Goal: Information Seeking & Learning: Understand process/instructions

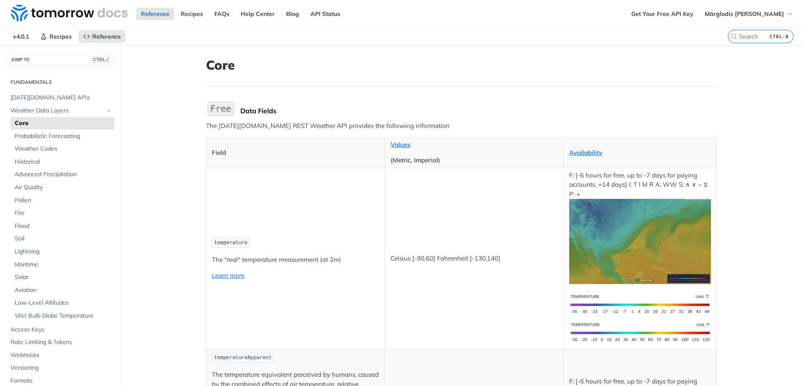
click at [58, 252] on span "Lightning" at bounding box center [64, 251] width 98 height 8
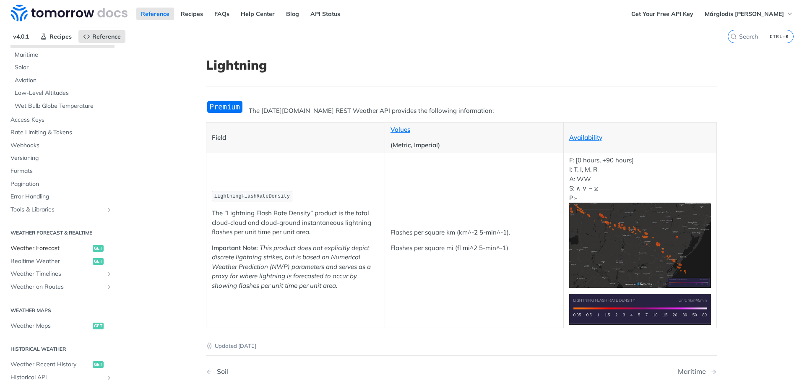
click at [52, 250] on span "Weather Forecast" at bounding box center [50, 248] width 80 height 8
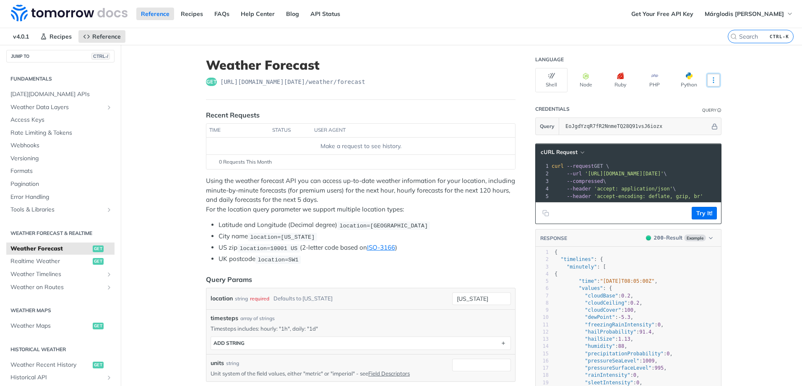
click at [709, 84] on button "More Languages" at bounding box center [713, 80] width 13 height 13
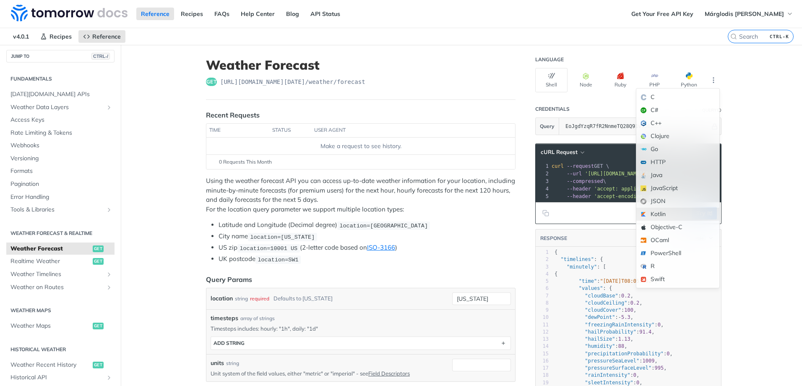
click at [665, 212] on div "Kotlin" at bounding box center [677, 214] width 83 height 13
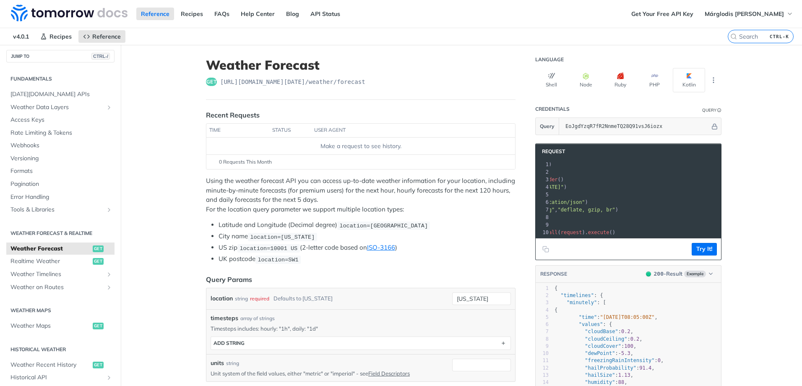
scroll to position [0, 136]
drag, startPoint x: 581, startPoint y: 185, endPoint x: 616, endPoint y: 186, distance: 34.8
click at [509, 186] on span ""[URL][DOMAIN_NAME][DATE]"" at bounding box center [469, 187] width 79 height 6
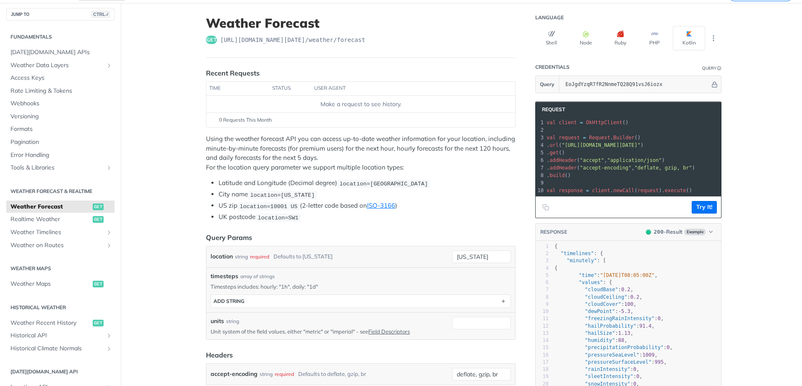
scroll to position [0, 0]
drag, startPoint x: 700, startPoint y: 168, endPoint x: 554, endPoint y: 156, distance: 146.4
click at [554, 156] on div "1 val client = OkHttpClient () 2 ​ 3 val request = Request . Builder () 4 . url…" at bounding box center [708, 156] width 316 height 75
click at [672, 120] on pre "val client = OkHttpClient ()" at bounding box center [708, 123] width 316 height 8
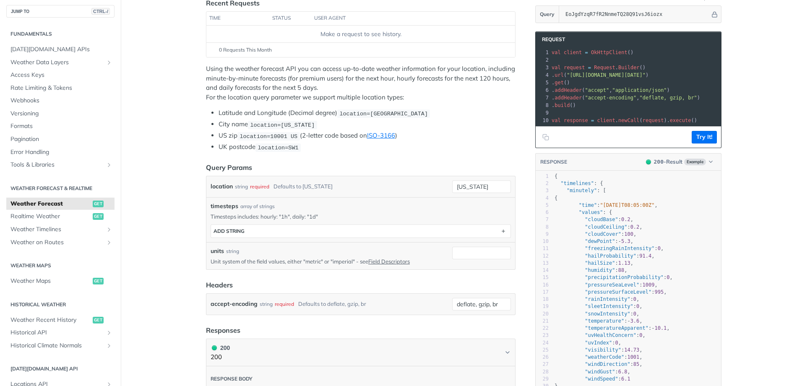
scroll to position [126, 0]
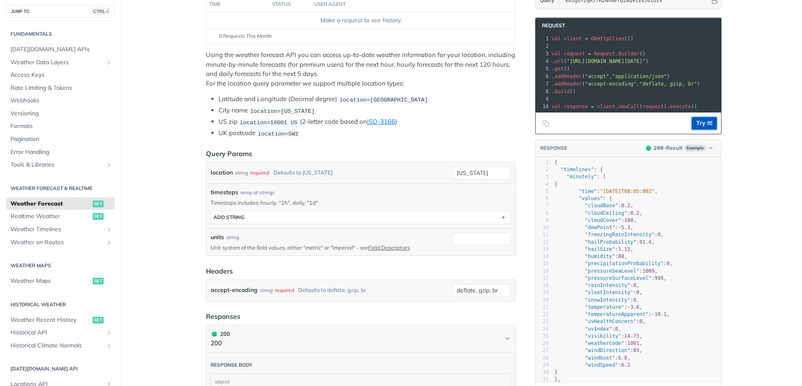
click at [707, 130] on button "Try It!" at bounding box center [704, 123] width 25 height 13
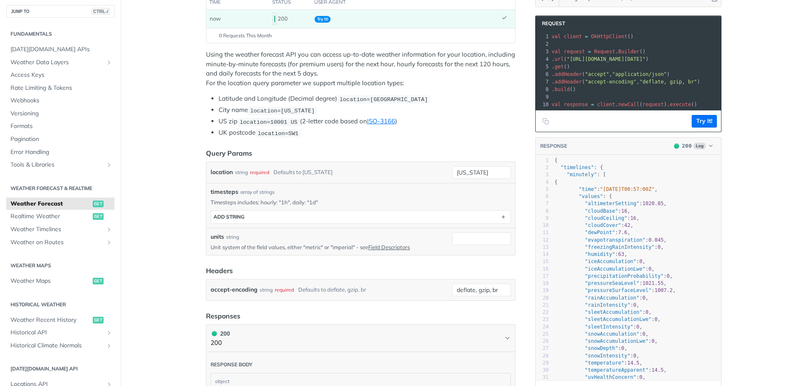
scroll to position [0, 0]
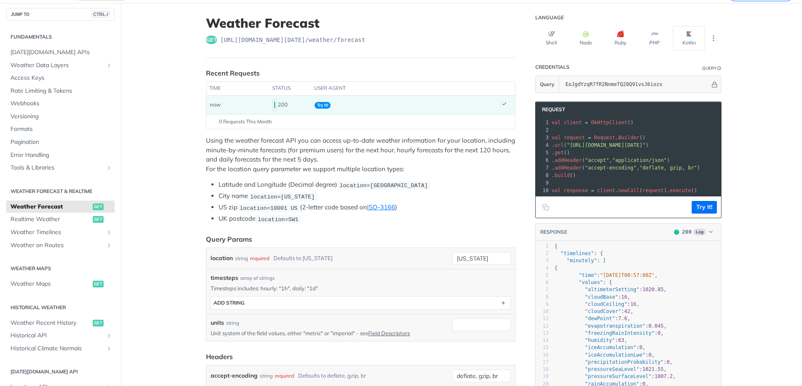
click at [322, 106] on span "Try It!" at bounding box center [323, 105] width 16 height 7
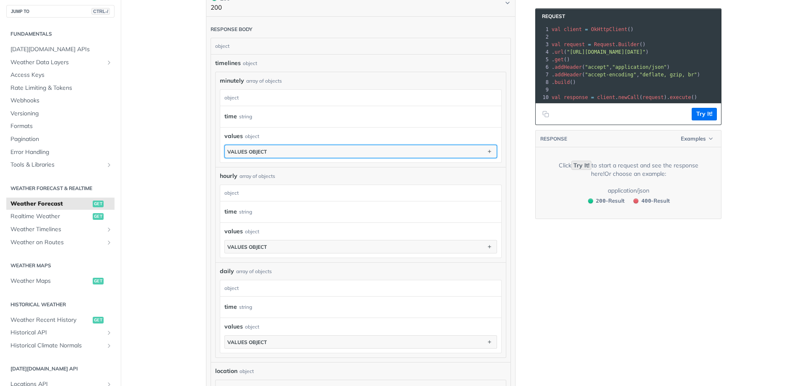
click at [401, 151] on button "values object" at bounding box center [361, 151] width 272 height 13
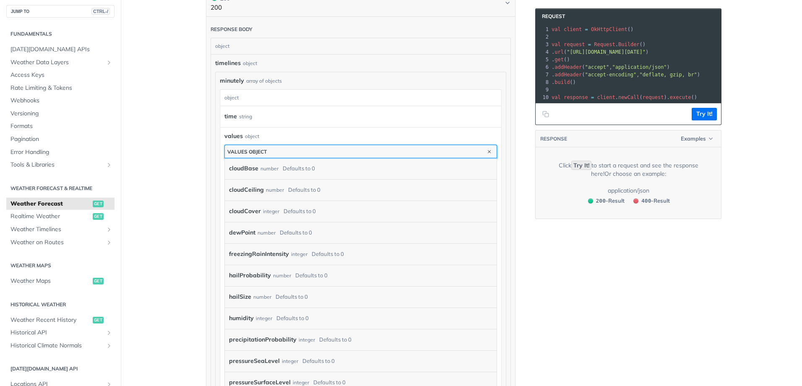
click at [401, 151] on button "values object" at bounding box center [361, 151] width 272 height 13
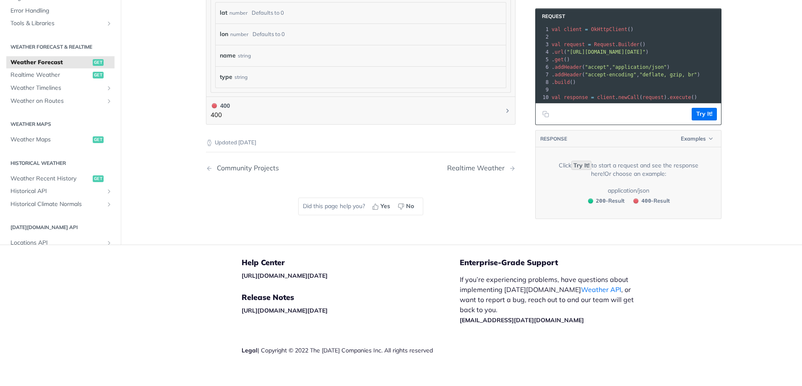
click at [571, 170] on code "Try It!" at bounding box center [581, 165] width 20 height 9
click at [687, 143] on span "Examples" at bounding box center [693, 139] width 25 height 8
click at [676, 169] on div "200 - Result" at bounding box center [672, 170] width 83 height 9
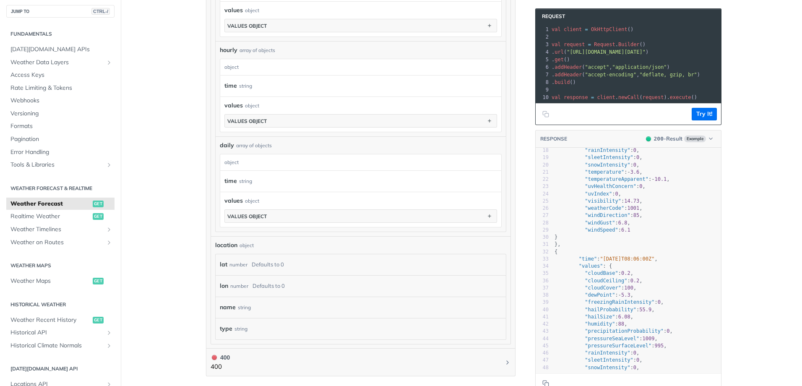
scroll to position [162, 0]
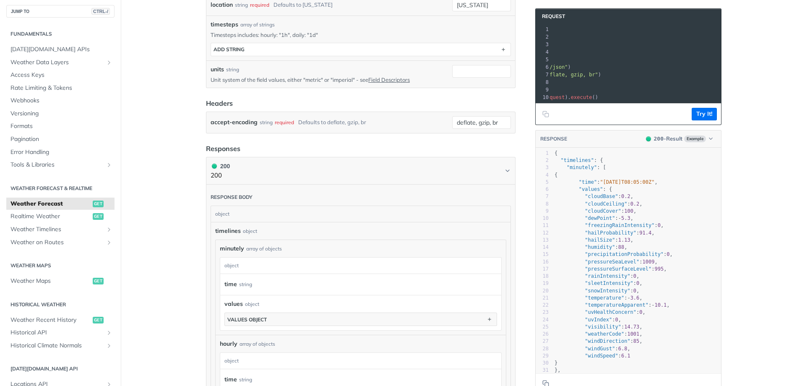
click at [546, 51] on span ""[URL][DOMAIN_NAME][DATE]"" at bounding box center [507, 52] width 79 height 6
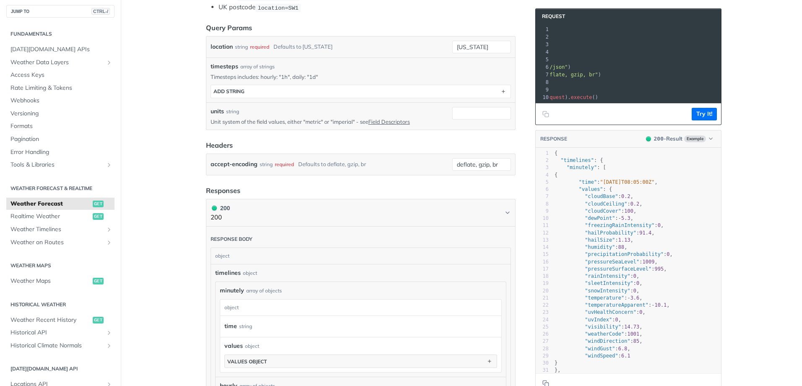
click at [546, 52] on span ""[URL][DOMAIN_NAME][DATE]"" at bounding box center [507, 52] width 79 height 6
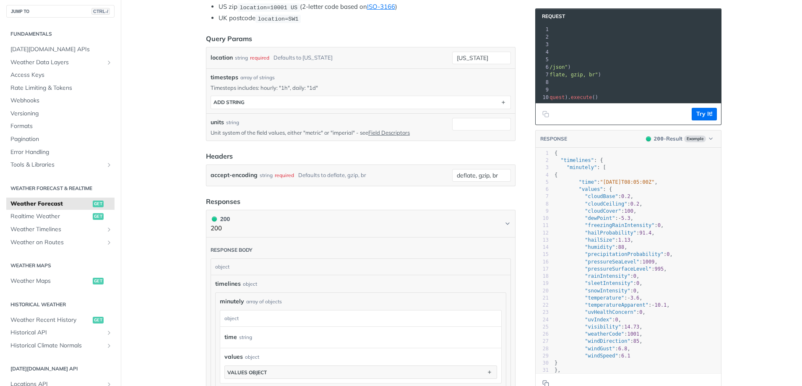
scroll to position [169, 0]
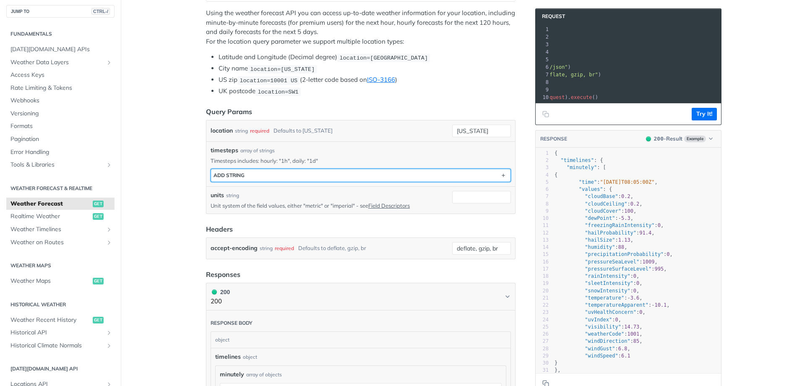
click at [276, 175] on button "ADD string" at bounding box center [360, 175] width 299 height 13
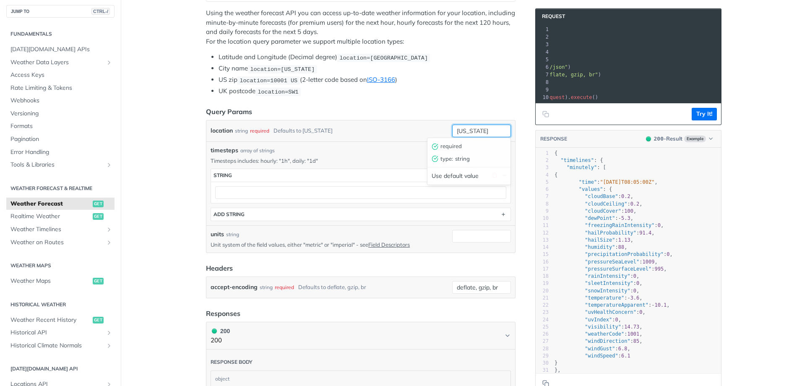
click at [492, 129] on input "[US_STATE]" at bounding box center [481, 131] width 59 height 13
type input "[GEOGRAPHIC_DATA]"
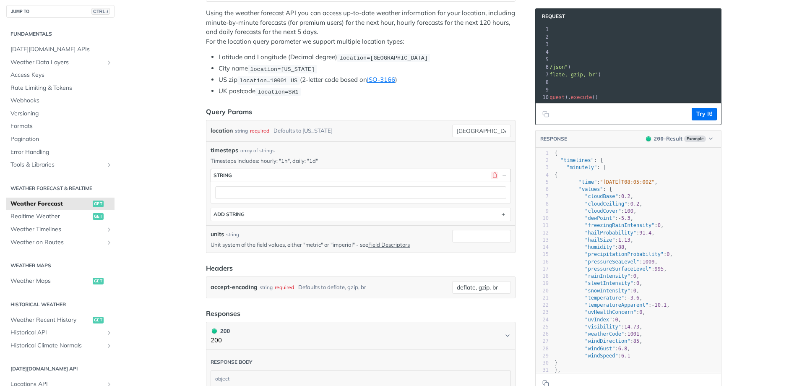
click at [491, 172] on button "button" at bounding box center [495, 176] width 8 height 8
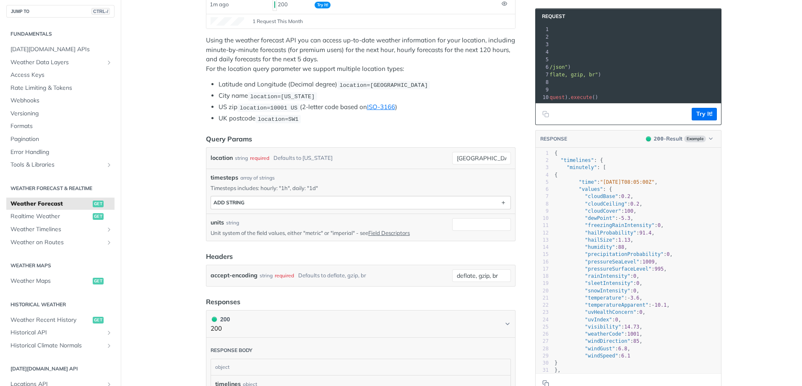
scroll to position [127, 0]
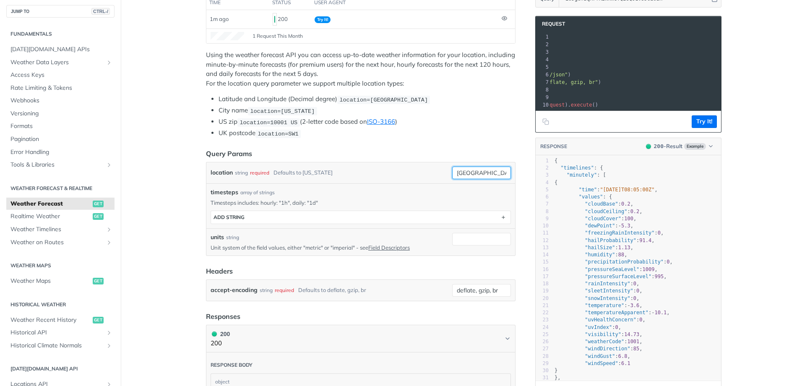
click at [484, 171] on input "[GEOGRAPHIC_DATA]" at bounding box center [481, 172] width 59 height 13
click at [488, 153] on header "Query Params" at bounding box center [360, 153] width 309 height 10
click at [710, 126] on button "Try It!" at bounding box center [704, 121] width 25 height 13
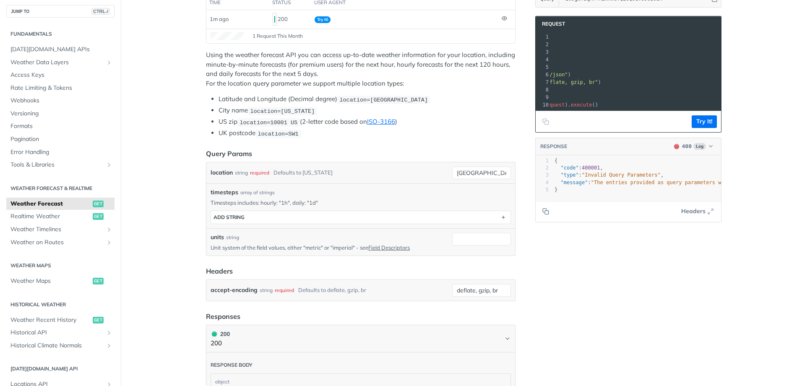
drag, startPoint x: 636, startPoint y: 56, endPoint x: 723, endPoint y: 103, distance: 98.7
click at [546, 57] on span ""[URL][DOMAIN_NAME][DATE]"" at bounding box center [507, 60] width 79 height 6
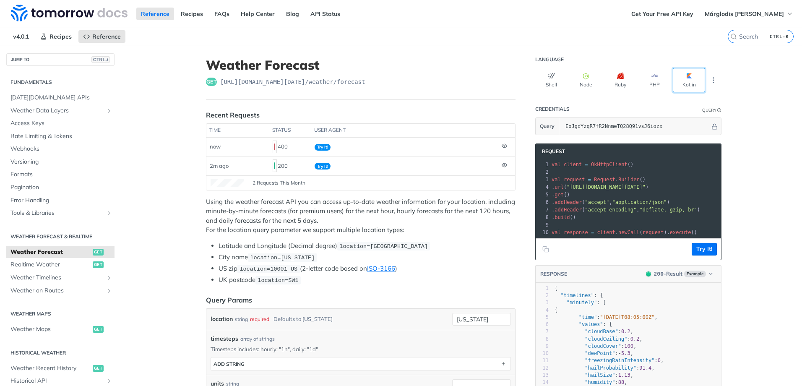
click at [679, 83] on button "Kotlin" at bounding box center [689, 80] width 32 height 24
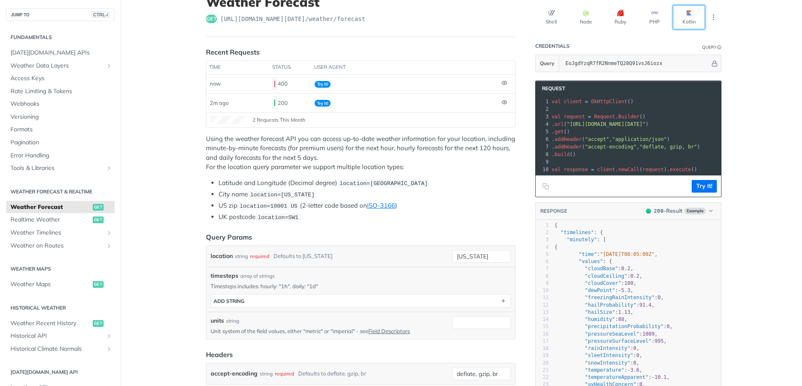
scroll to position [84, 0]
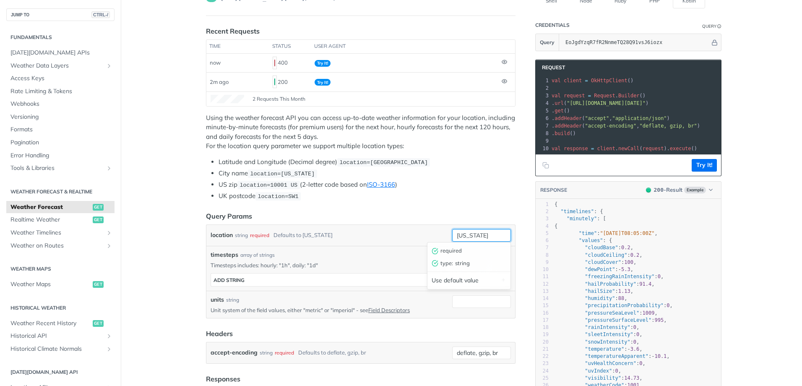
click at [482, 231] on input "[US_STATE]" at bounding box center [481, 235] width 59 height 13
click at [482, 212] on header "Query Params" at bounding box center [360, 216] width 309 height 10
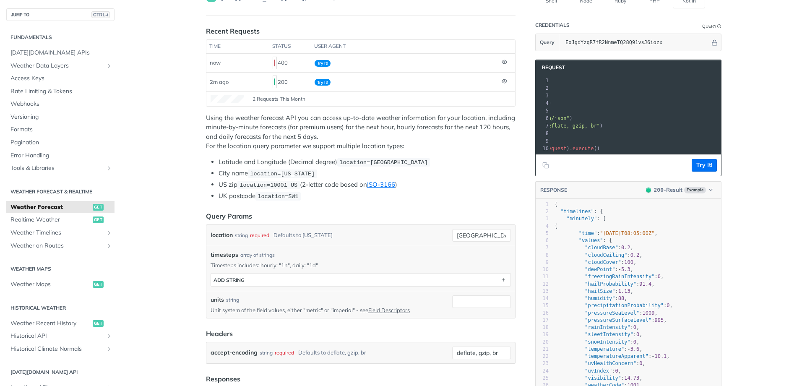
scroll to position [0, 98]
click at [701, 168] on button "Try It!" at bounding box center [704, 165] width 25 height 13
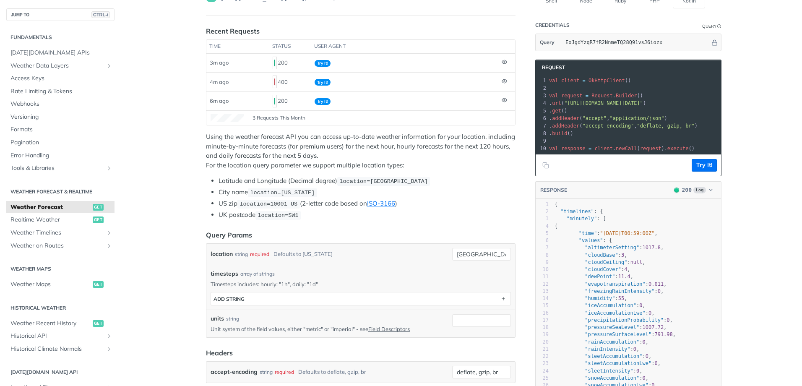
scroll to position [0, 0]
drag, startPoint x: 570, startPoint y: 102, endPoint x: 667, endPoint y: 101, distance: 96.9
click at [645, 101] on span ""https://api.tomorrow.io/v4/weather/forecast?location=mexico&apikey=EoJgdYzqR7f…" at bounding box center [606, 103] width 79 height 6
copy span "https://api.tomorrow.io/v4/weather/"
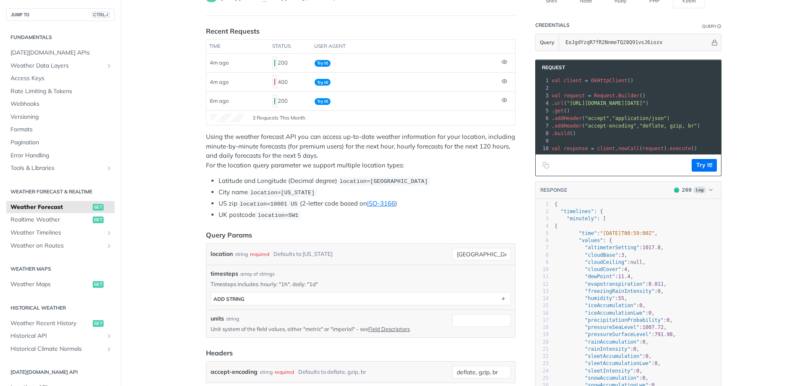
click at [645, 103] on span ""https://api.tomorrow.io/v4/weather/forecast?location=mexico&apikey=EoJgdYzqR7f…" at bounding box center [606, 103] width 79 height 6
click at [712, 40] on icon "Hide" at bounding box center [714, 42] width 5 height 5
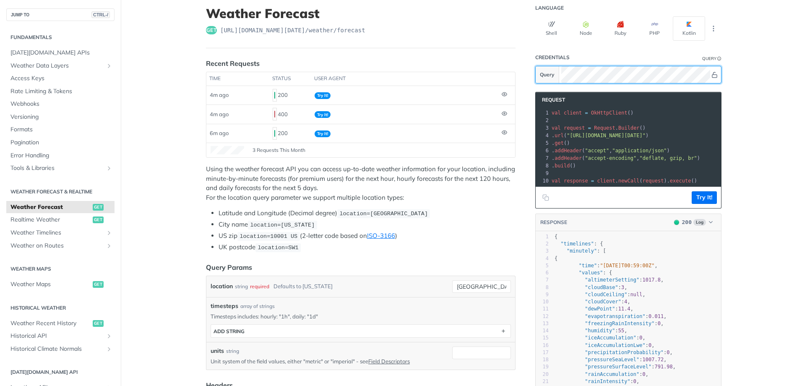
scroll to position [0, 0]
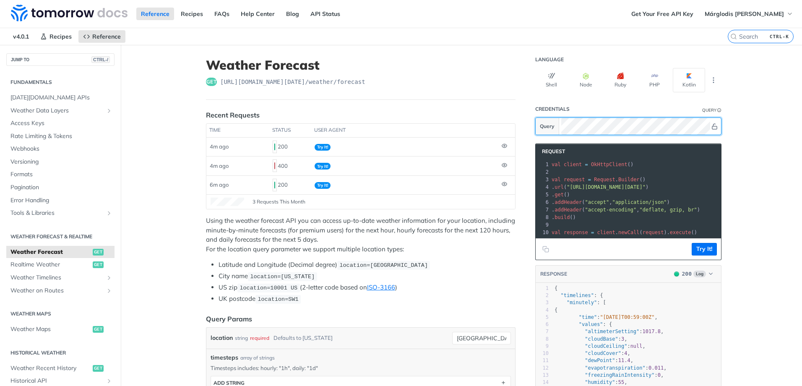
click at [711, 128] on icon "Show" at bounding box center [714, 126] width 6 height 6
click at [712, 125] on icon "Hide" at bounding box center [714, 126] width 6 height 6
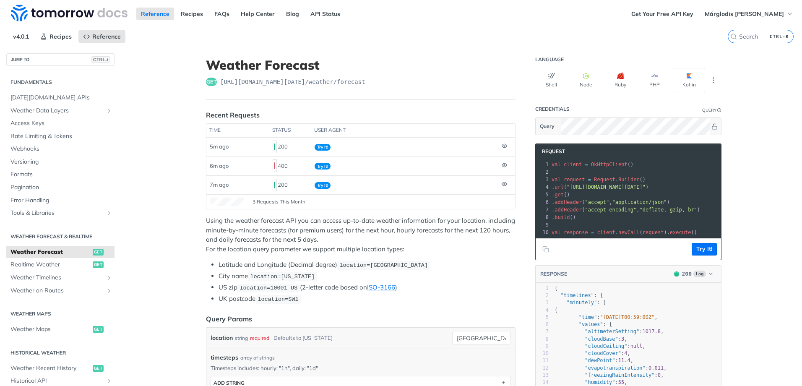
scroll to position [0, 133]
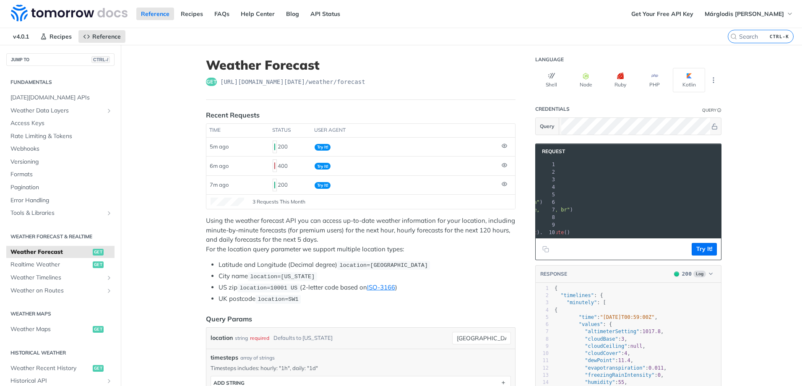
drag, startPoint x: 667, startPoint y: 187, endPoint x: 710, endPoint y: 187, distance: 43.2
click at [518, 187] on span ""https://api.tomorrow.io/v4/weather/forecast?location=mexico&apikey=EoJgdYzqR7f…" at bounding box center [478, 187] width 79 height 6
copy span "forecast?location=mexico&apikey=EoJgdYzqR7fR2NnmeTQ28Q91vsJ6iozx"
click at [23, 252] on span "Weather Forecast" at bounding box center [50, 252] width 80 height 8
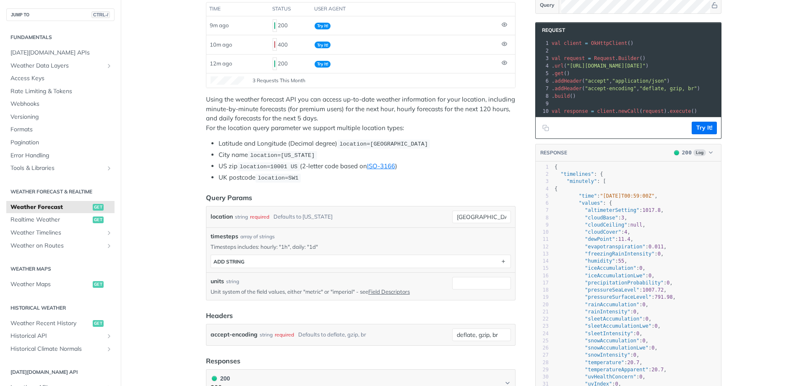
scroll to position [126, 0]
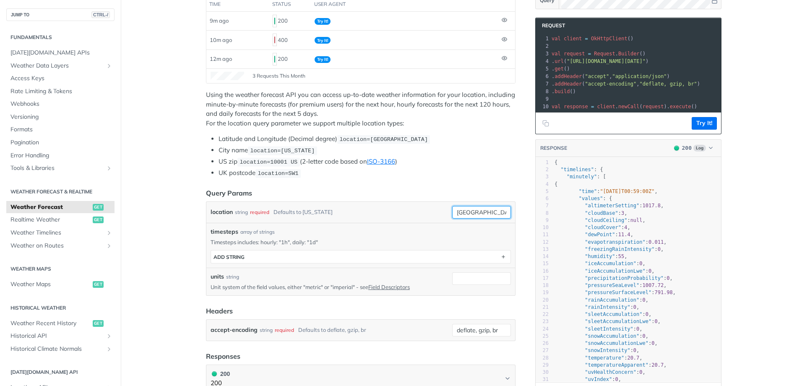
click at [483, 213] on input "[GEOGRAPHIC_DATA]" at bounding box center [481, 212] width 59 height 13
type input "santiago de chile"
click at [697, 125] on button "Try It!" at bounding box center [704, 123] width 25 height 13
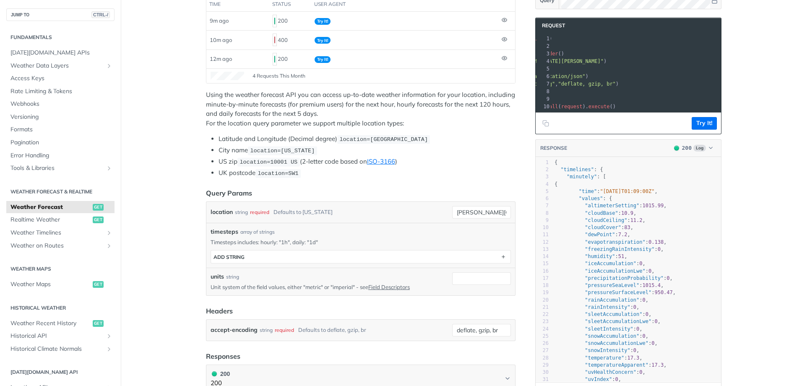
scroll to position [0, 175]
click at [693, 128] on button "Try It!" at bounding box center [704, 123] width 25 height 13
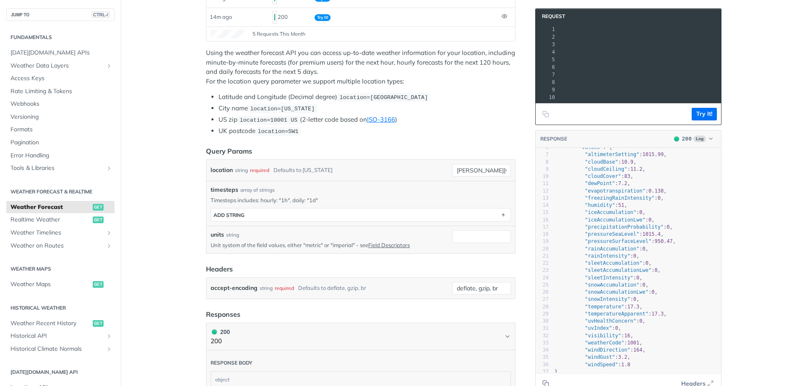
scroll to position [84, 0]
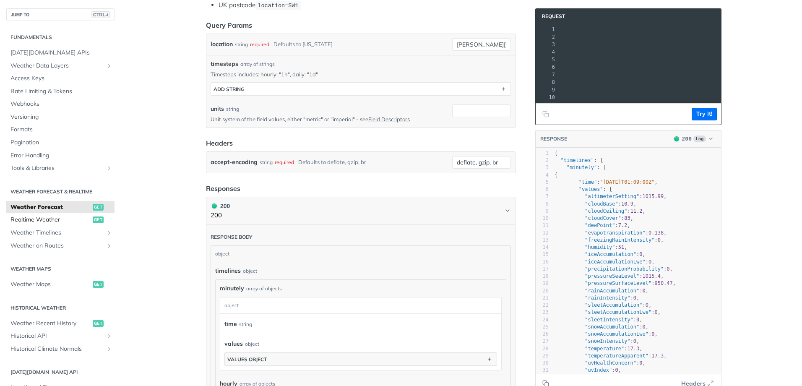
click at [31, 216] on span "Realtime Weather" at bounding box center [50, 220] width 80 height 8
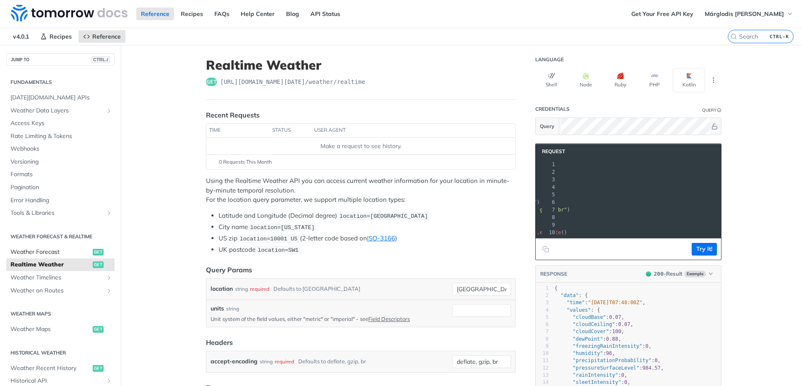
click at [58, 248] on span "Weather Forecast" at bounding box center [50, 252] width 80 height 8
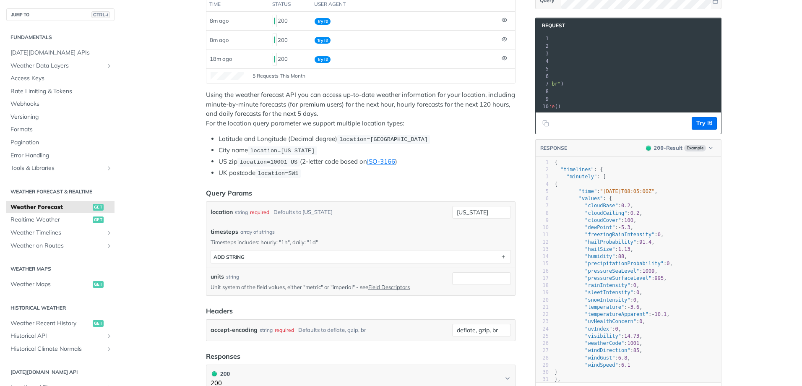
scroll to position [0, 136]
